Goal: Task Accomplishment & Management: Manage account settings

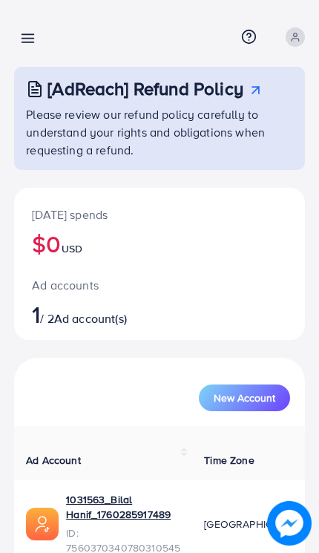
click at [30, 42] on icon at bounding box center [28, 38] width 16 height 16
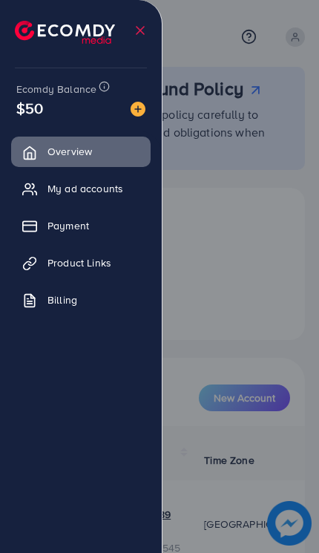
click at [58, 191] on span "My ad accounts" at bounding box center [86, 188] width 76 height 15
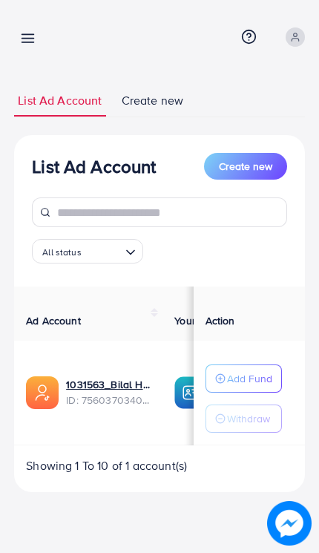
click at [28, 30] on link at bounding box center [25, 37] width 22 height 19
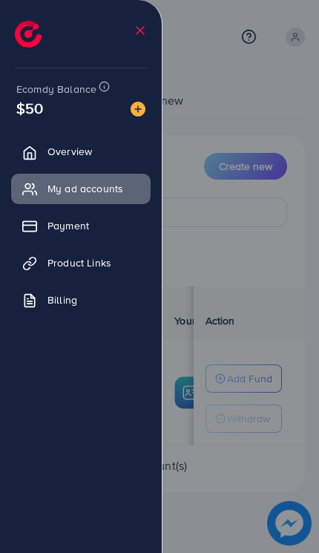
click at [36, 226] on icon at bounding box center [29, 226] width 15 height 15
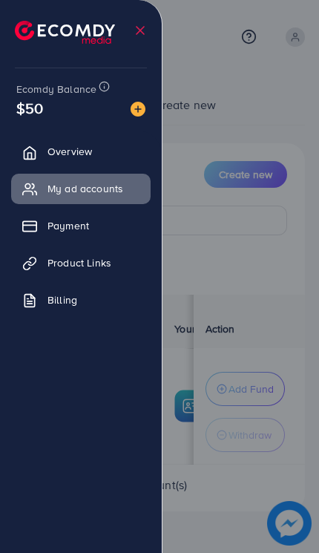
click at [52, 226] on span "Payment" at bounding box center [69, 225] width 42 height 15
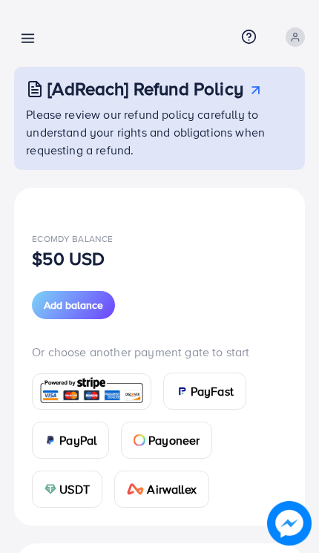
click at [37, 224] on div at bounding box center [159, 332] width 319 height 664
click at [28, 35] on line at bounding box center [28, 35] width 12 height 0
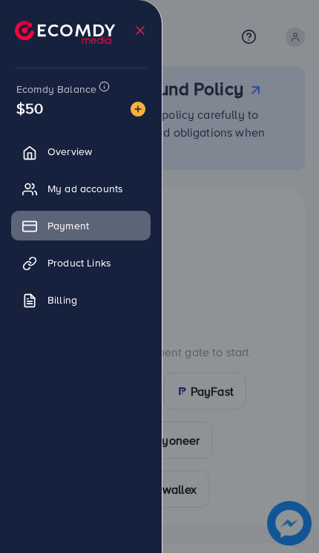
click at [37, 307] on icon at bounding box center [29, 300] width 15 height 15
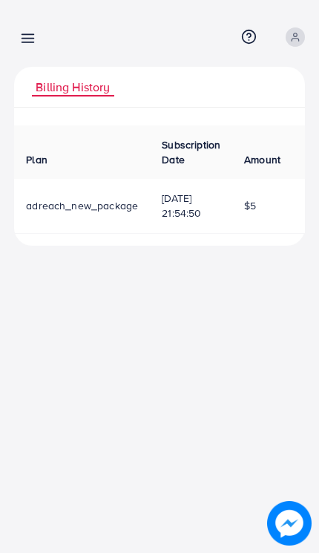
click at [301, 31] on span at bounding box center [295, 36] width 19 height 19
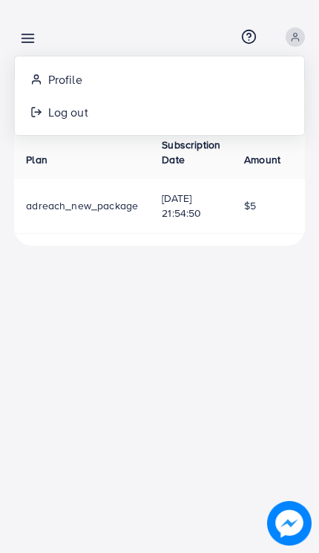
click at [223, 423] on div "Billing detail Help Center Contact Support Term and policy About Us Dr bilal Pr…" at bounding box center [159, 276] width 319 height 553
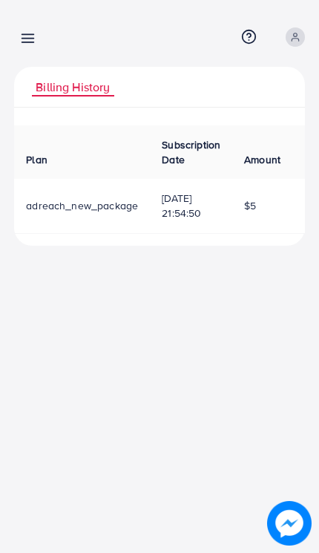
click at [292, 42] on icon at bounding box center [295, 37] width 10 height 10
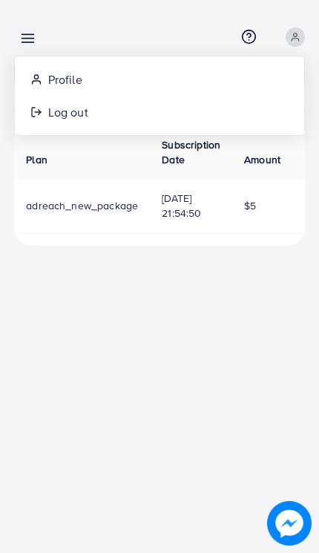
click at [47, 82] on link "Profile" at bounding box center [160, 78] width 290 height 33
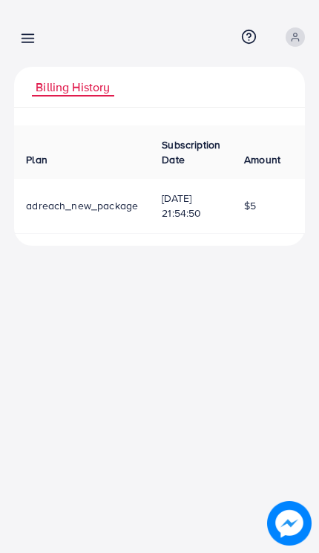
select select "********"
click at [33, 37] on icon at bounding box center [28, 38] width 16 height 16
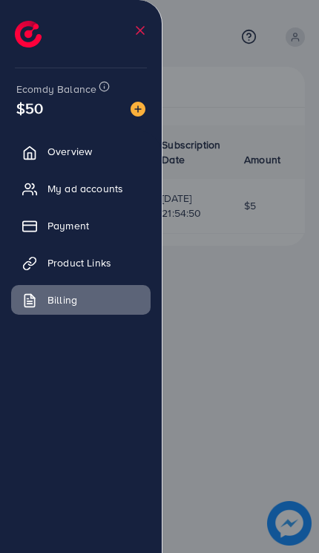
click at [31, 157] on icon at bounding box center [29, 152] width 15 height 15
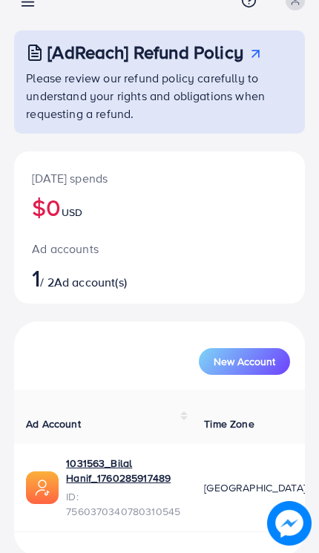
click at [37, 480] on img at bounding box center [42, 487] width 33 height 33
click at [116, 469] on link "1031563_Bilal Hanif_1760285917489" at bounding box center [123, 471] width 114 height 30
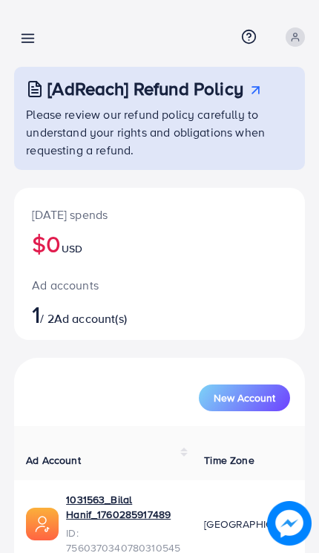
click at [25, 39] on line at bounding box center [28, 39] width 12 height 0
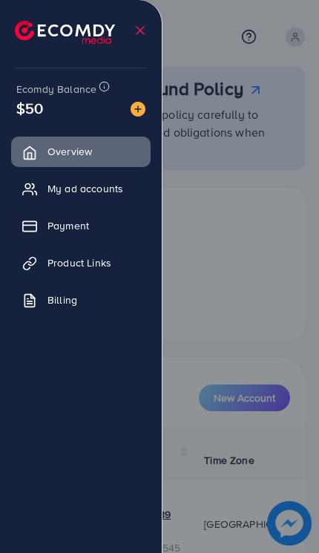
click at [251, 246] on div at bounding box center [159, 332] width 319 height 664
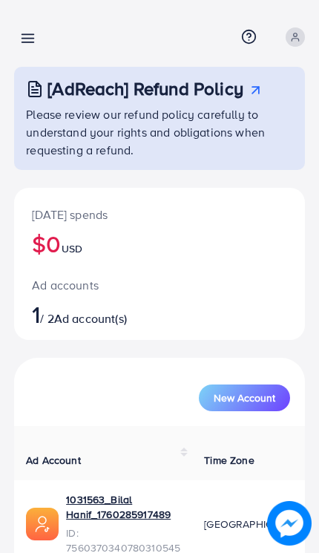
click at [31, 36] on icon at bounding box center [28, 38] width 16 height 16
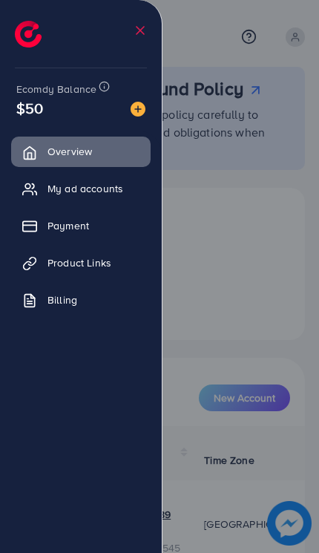
click at [223, 255] on div at bounding box center [159, 332] width 319 height 664
